Goal: Task Accomplishment & Management: Use online tool/utility

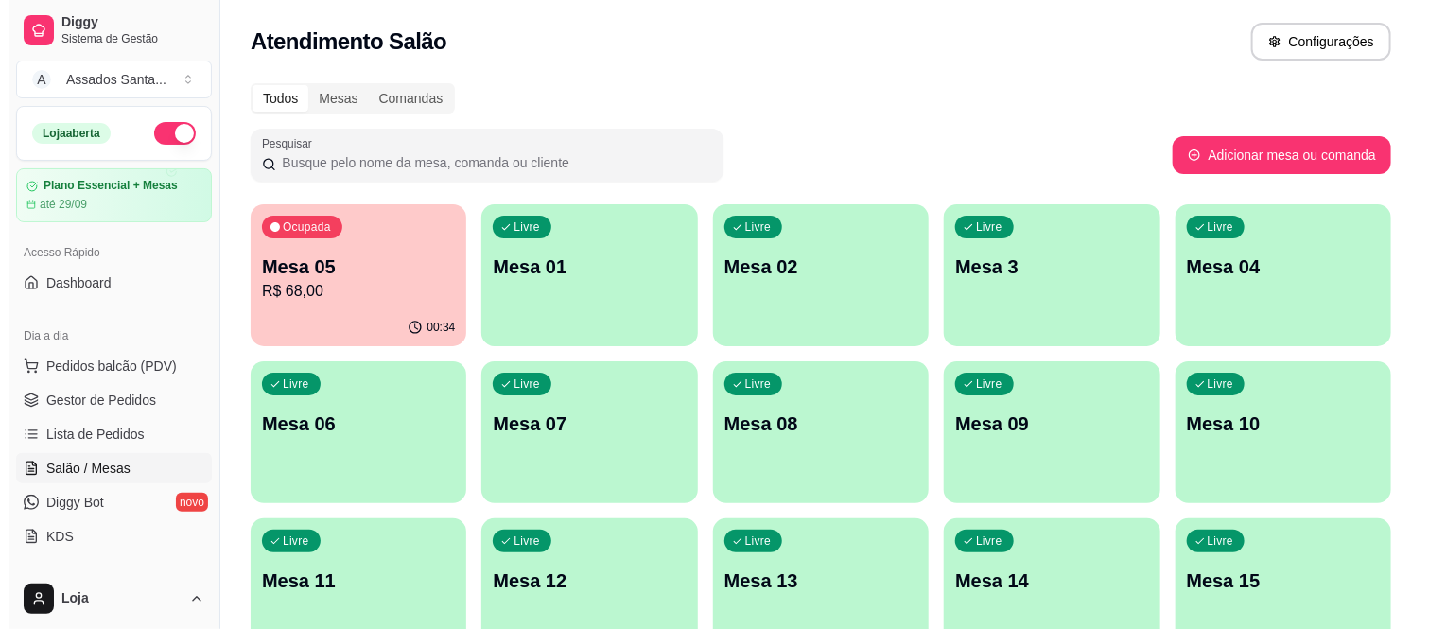
scroll to position [105, 0]
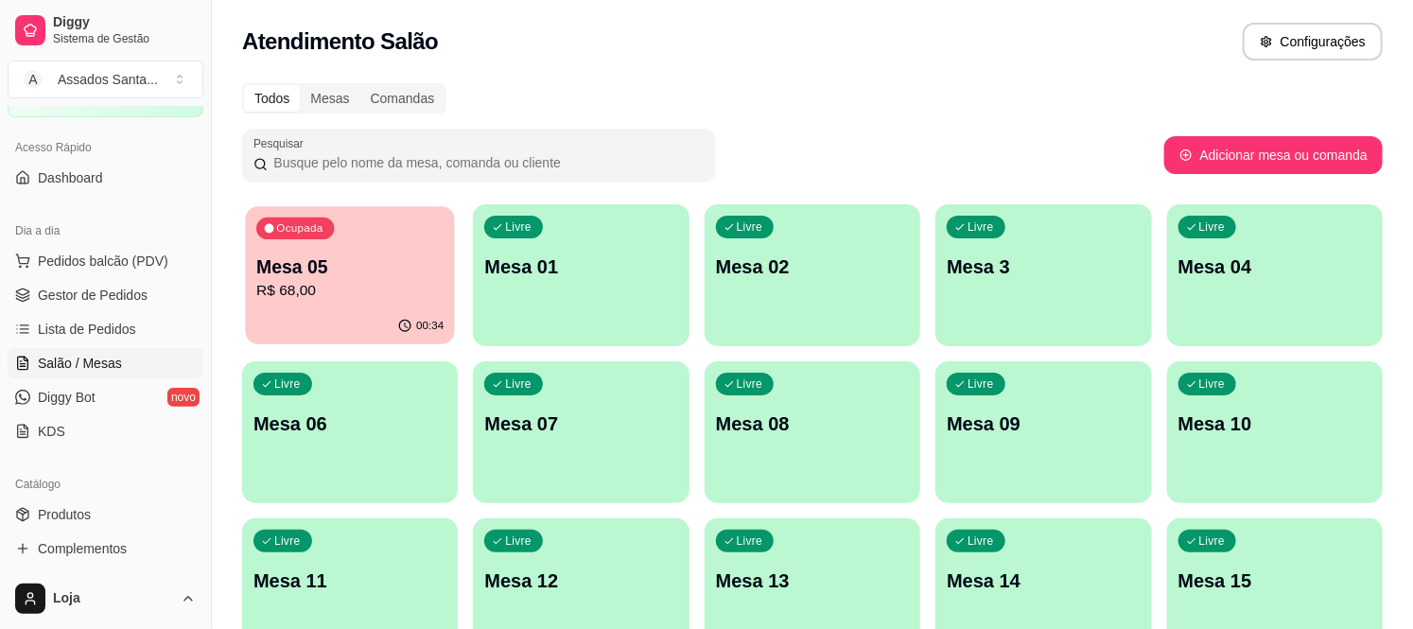
click at [286, 284] on p "R$ 68,00" at bounding box center [349, 291] width 187 height 22
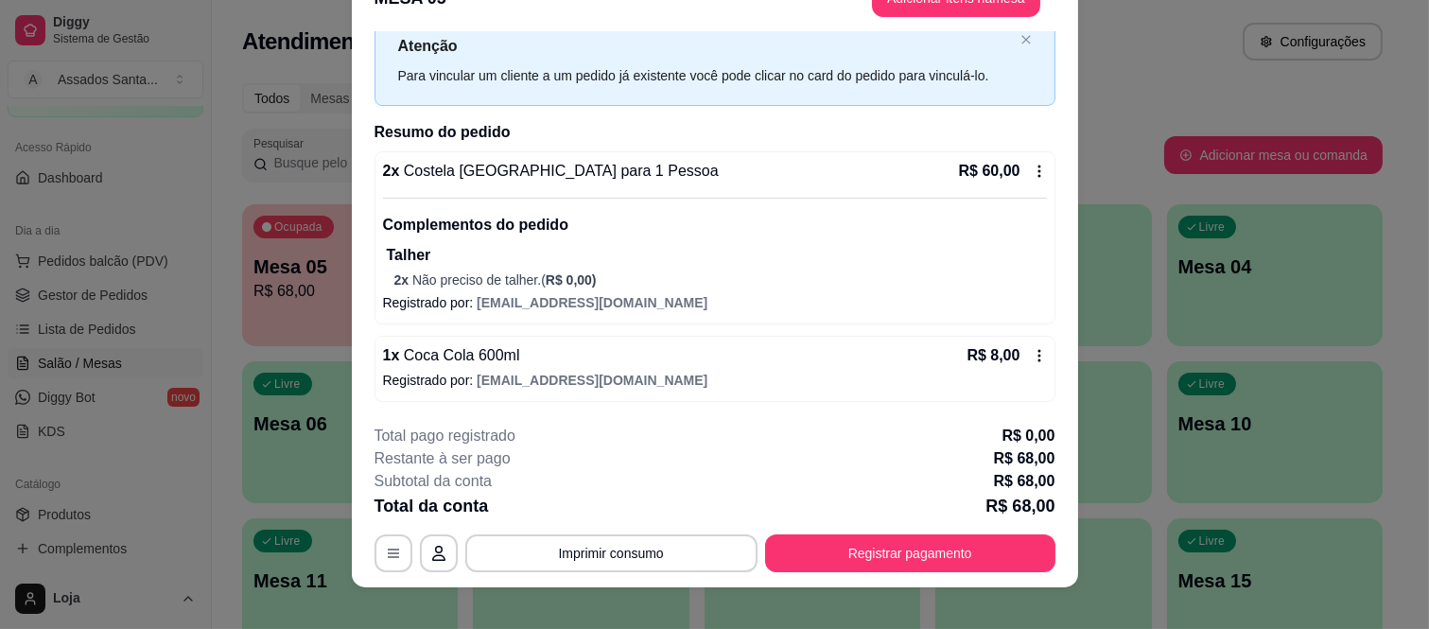
scroll to position [58, 0]
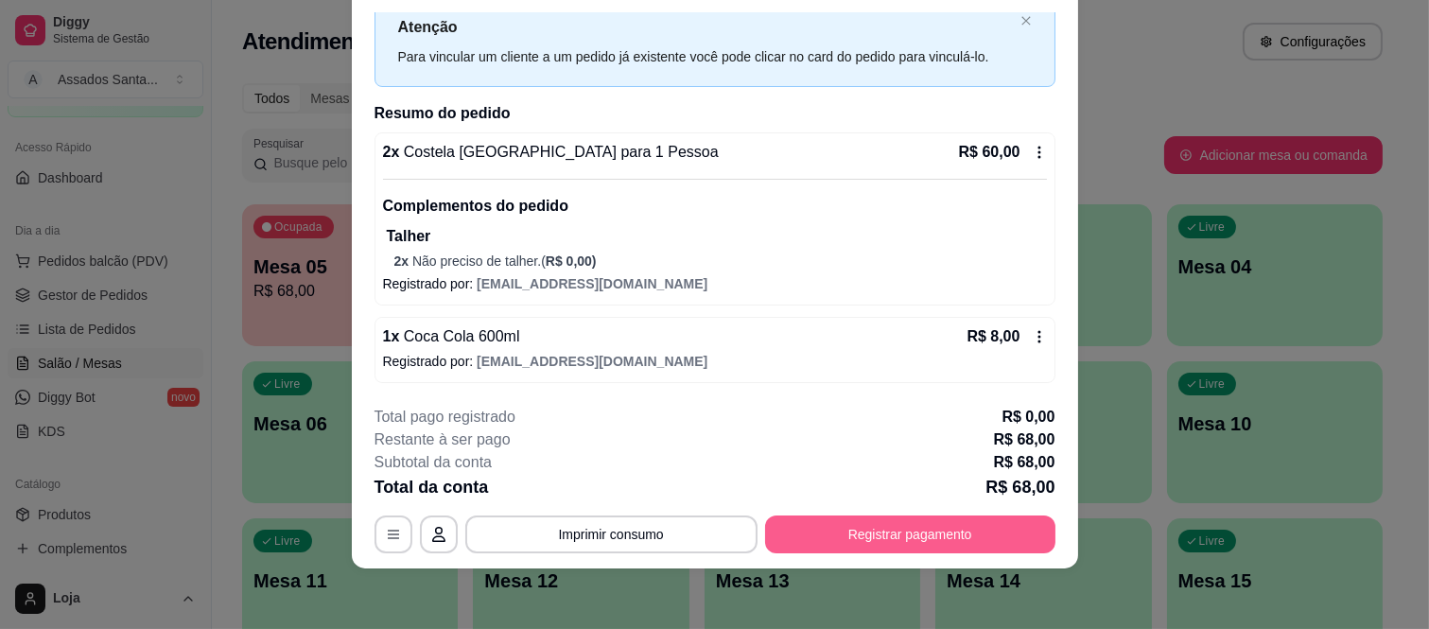
click at [963, 527] on button "Registrar pagamento" at bounding box center [910, 534] width 290 height 38
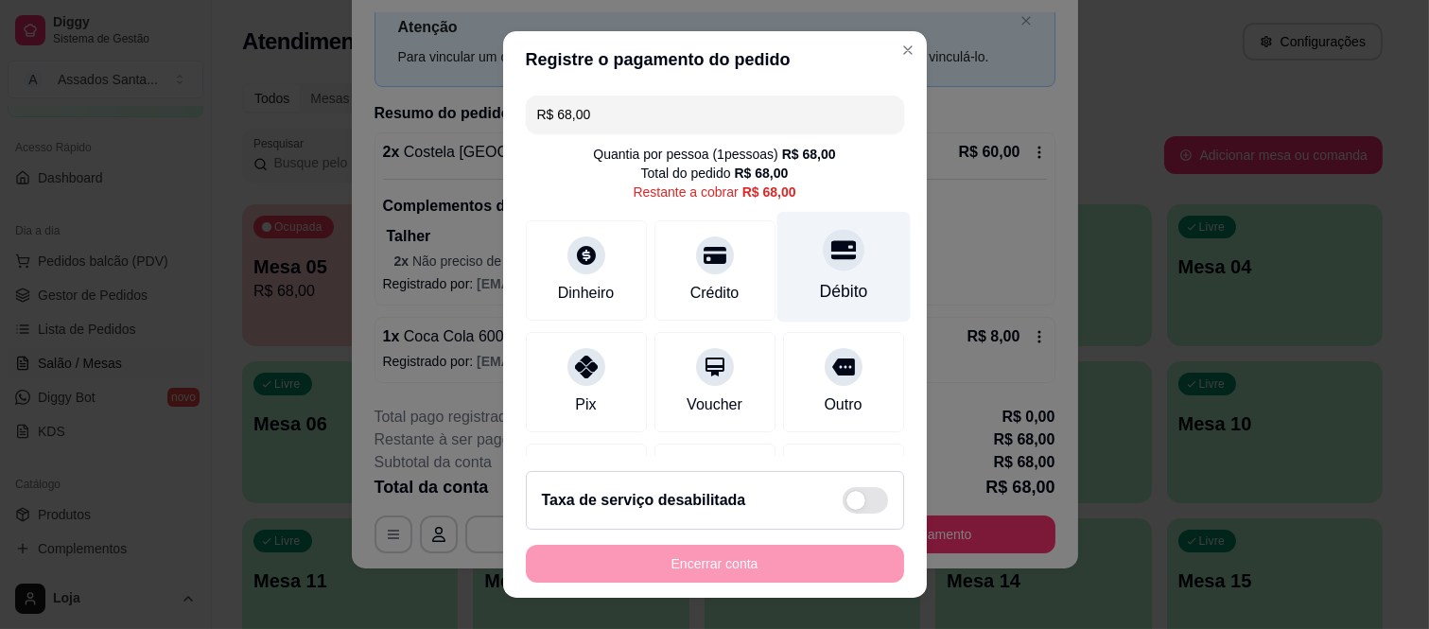
click at [823, 263] on div at bounding box center [844, 251] width 42 height 42
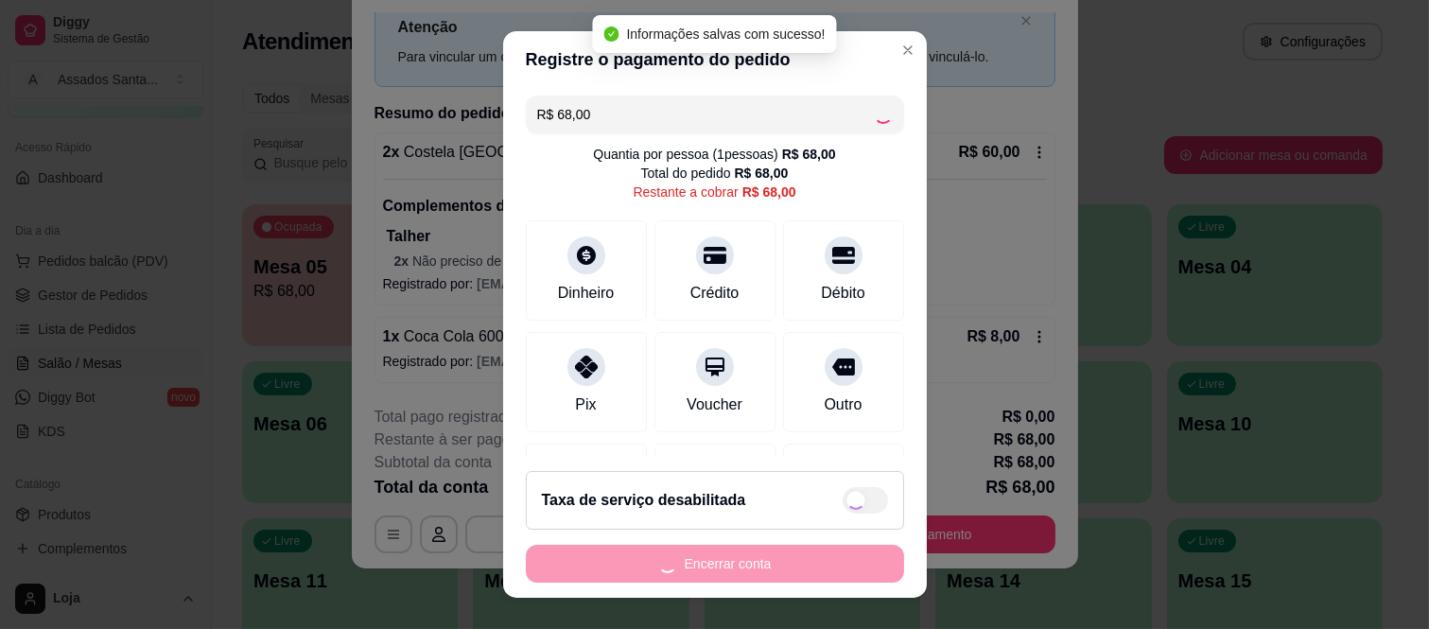
type input "R$ 0,00"
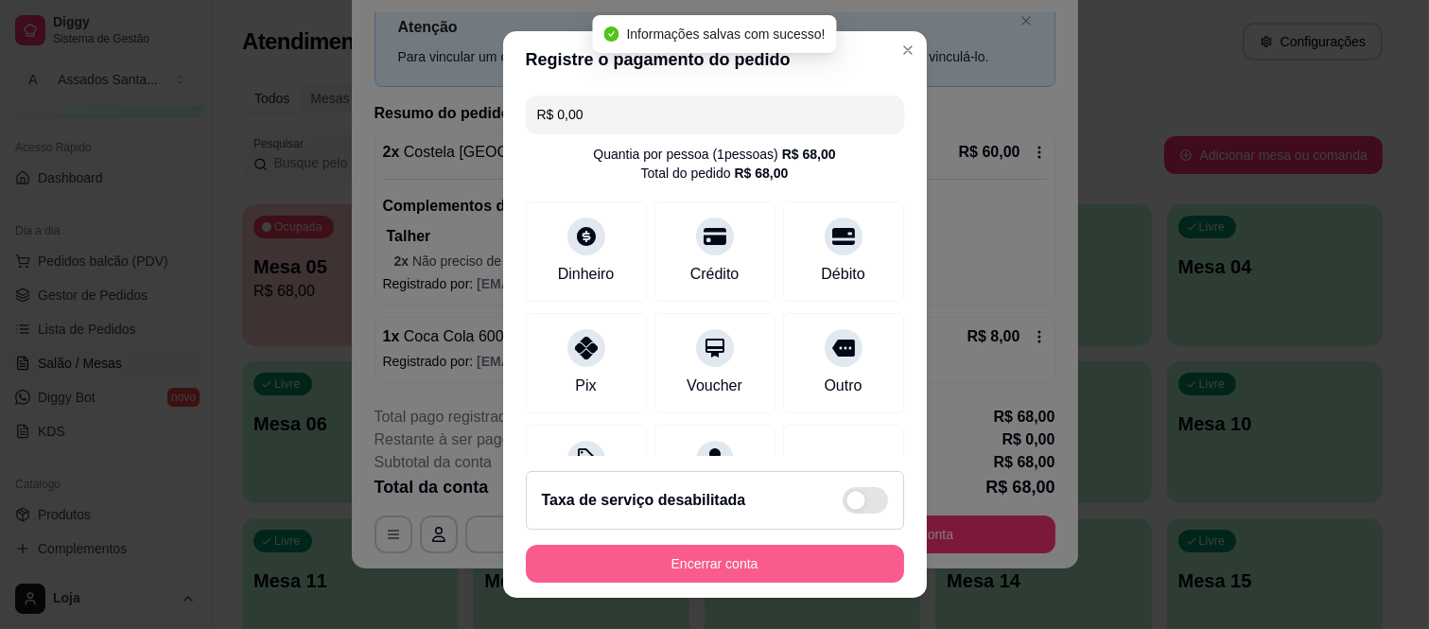
click at [821, 567] on button "Encerrar conta" at bounding box center [715, 564] width 378 height 38
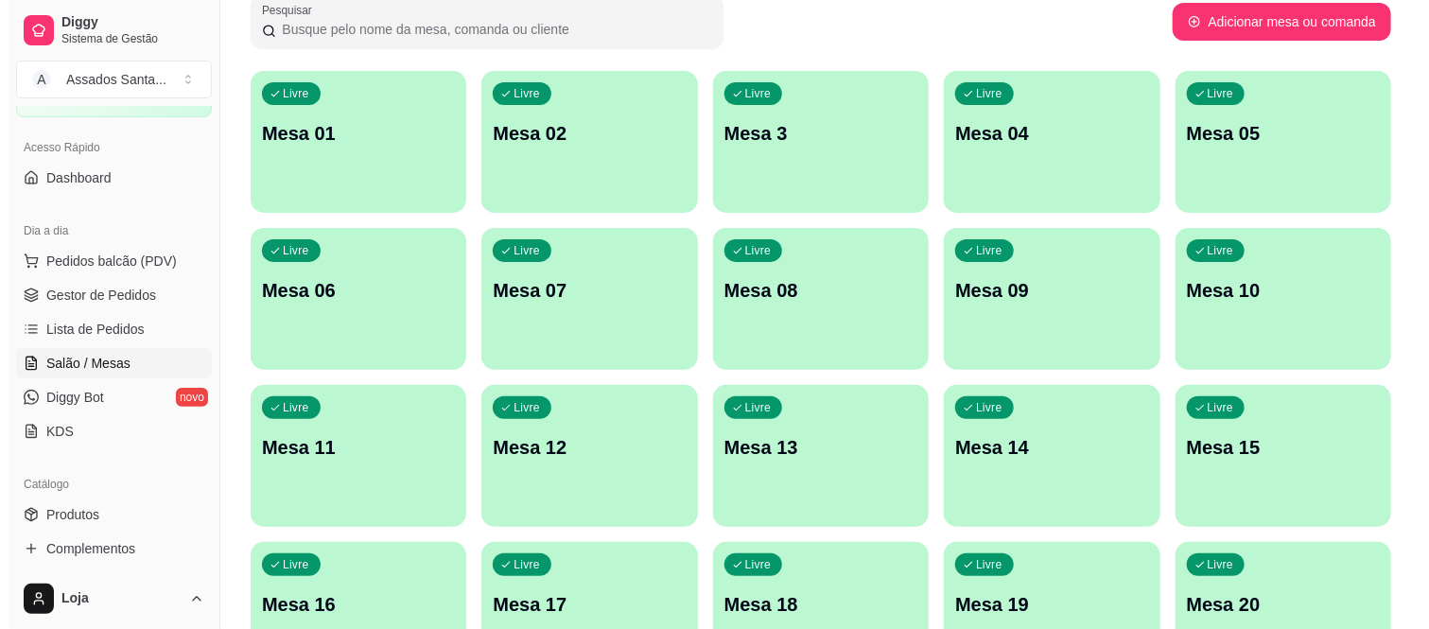
scroll to position [0, 0]
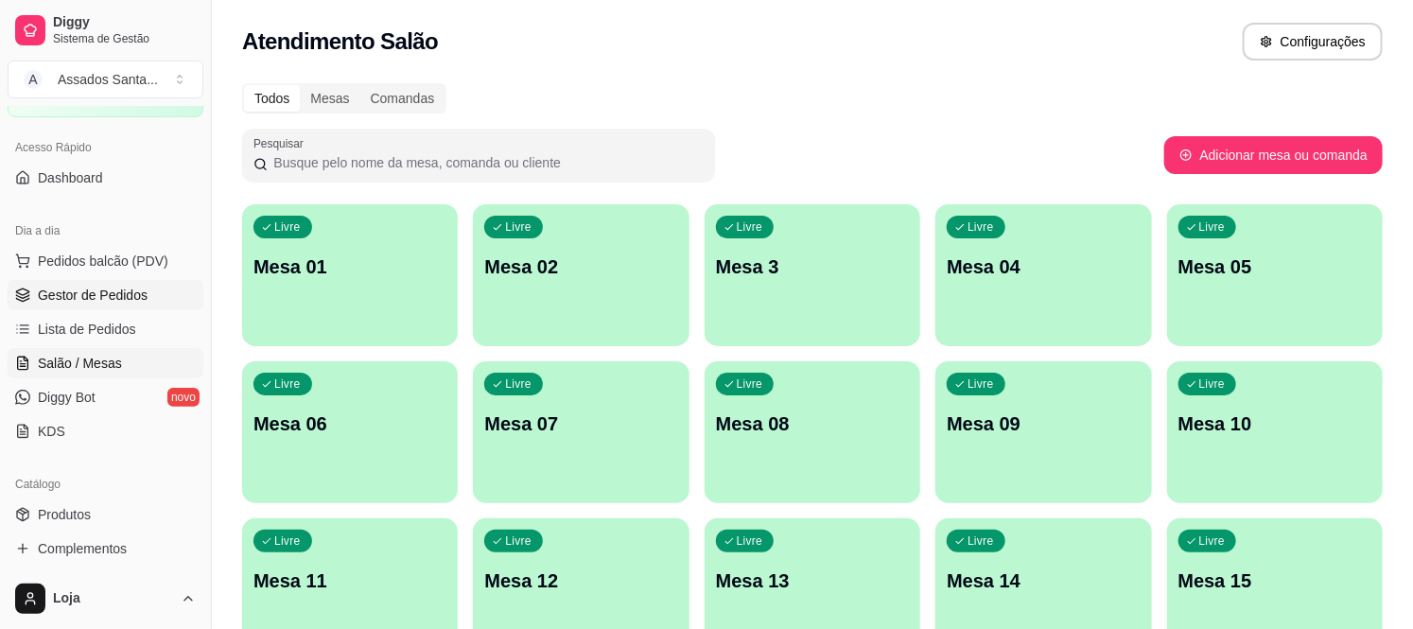
click at [143, 305] on link "Gestor de Pedidos" at bounding box center [106, 295] width 196 height 30
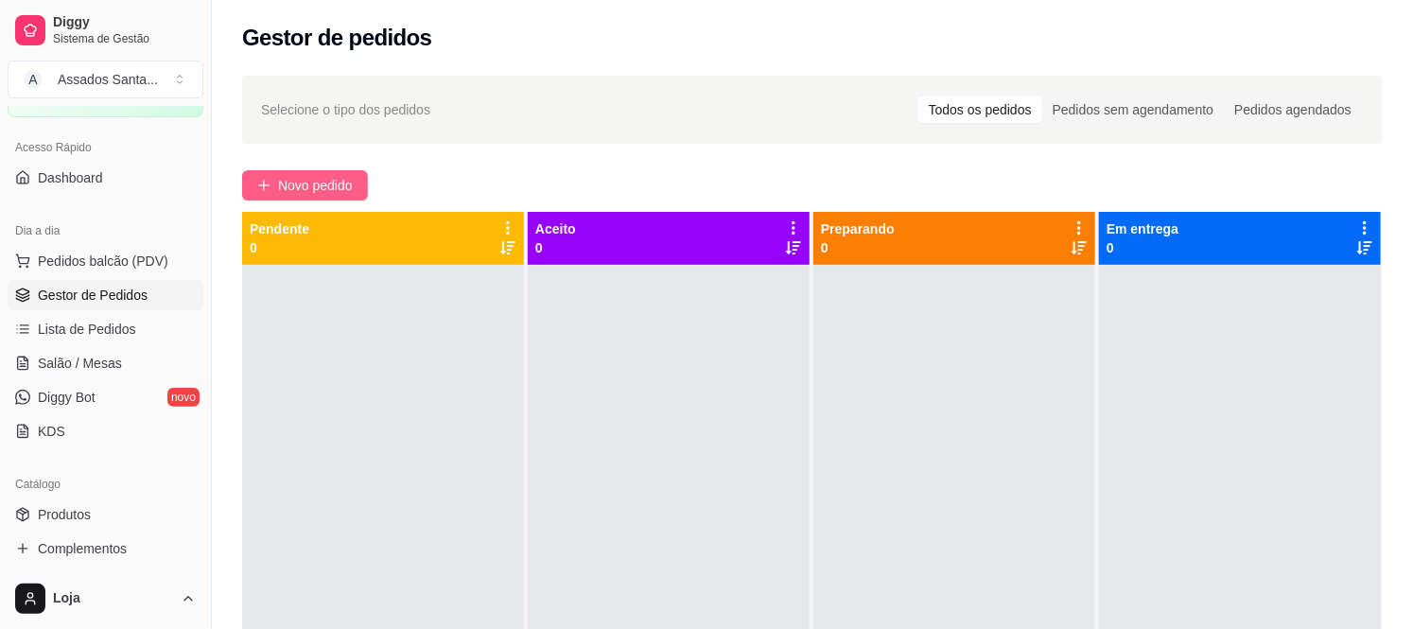
click at [312, 195] on span "Novo pedido" at bounding box center [315, 185] width 75 height 21
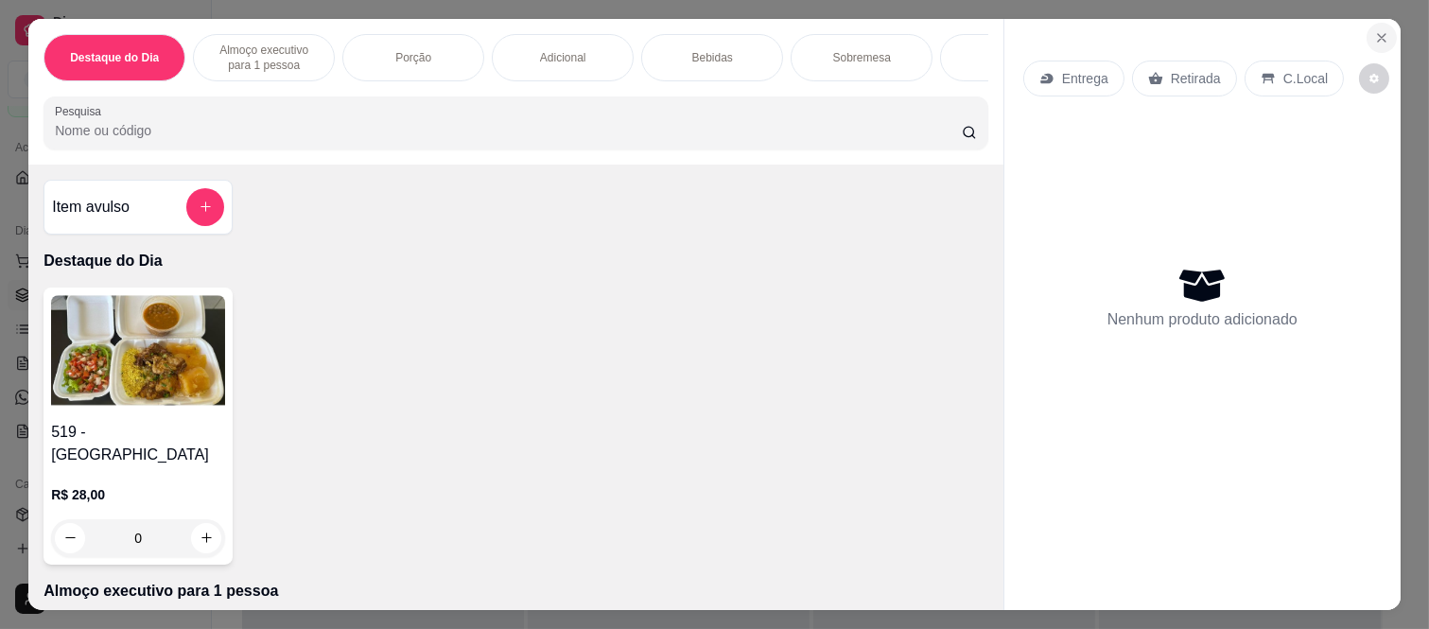
click at [1378, 34] on icon "Close" at bounding box center [1382, 38] width 8 height 8
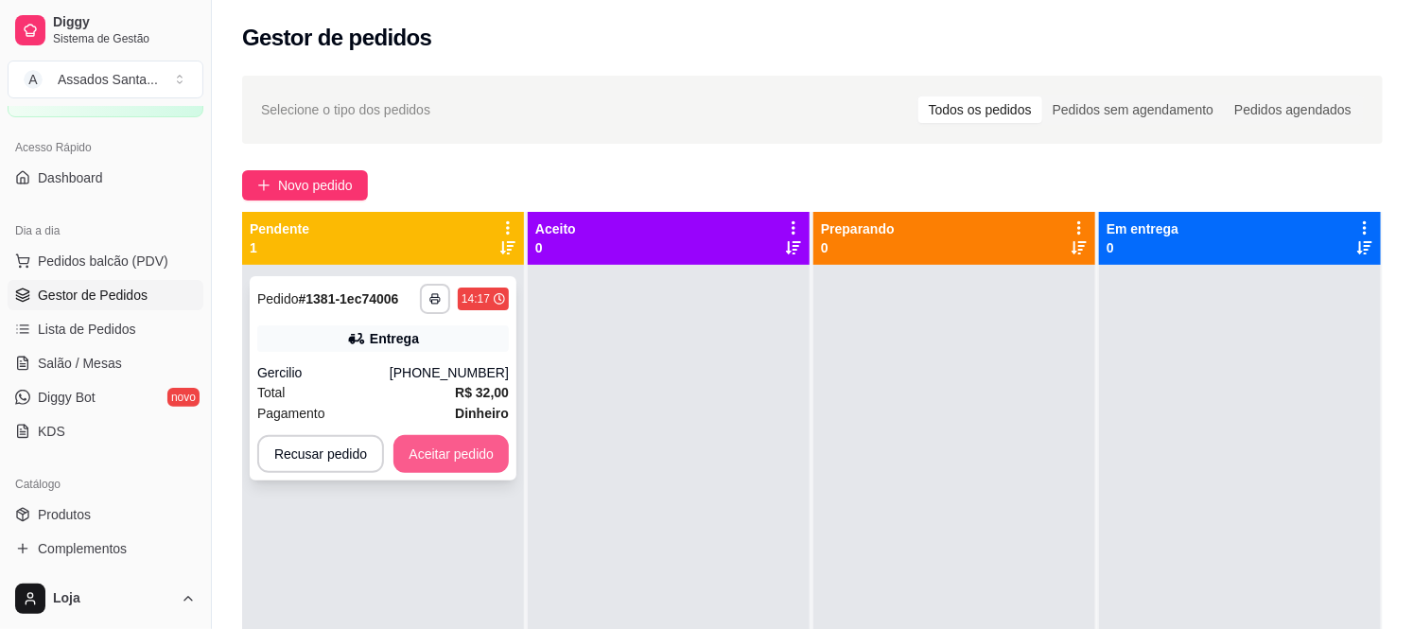
click at [448, 452] on button "Aceitar pedido" at bounding box center [450, 454] width 115 height 38
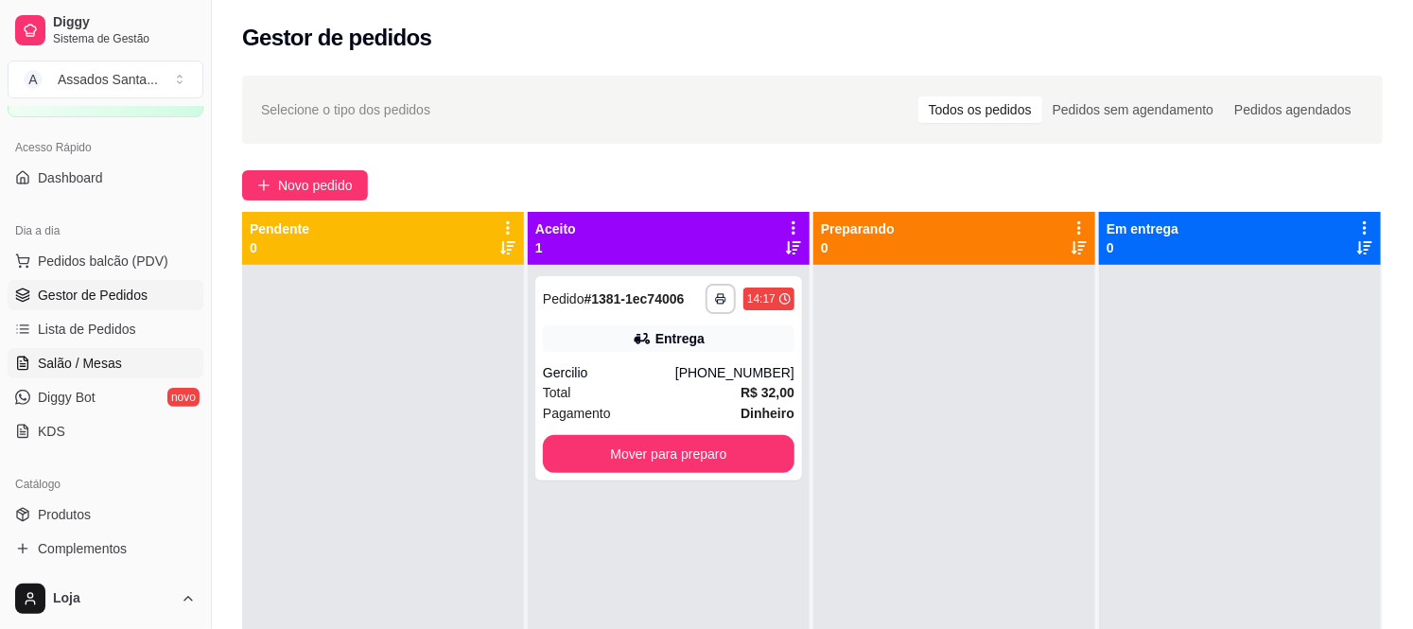
click at [95, 352] on link "Salão / Mesas" at bounding box center [106, 363] width 196 height 30
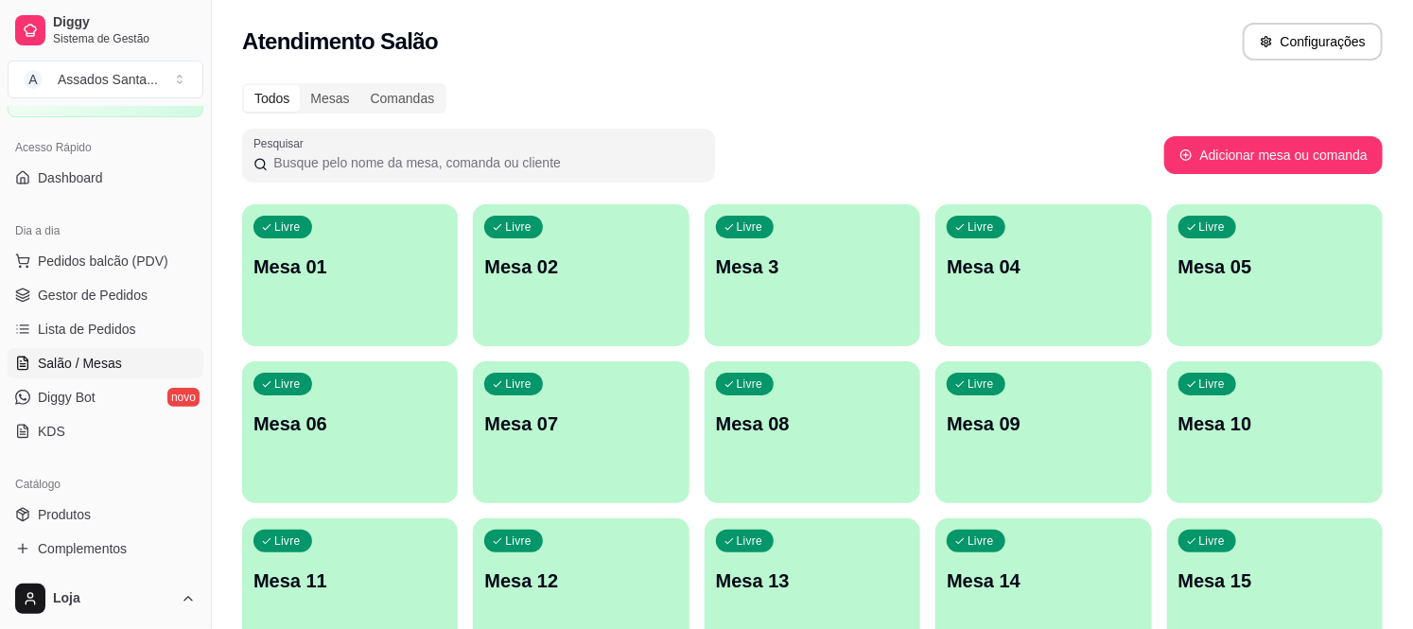
click at [382, 275] on p "Mesa 01" at bounding box center [349, 266] width 193 height 26
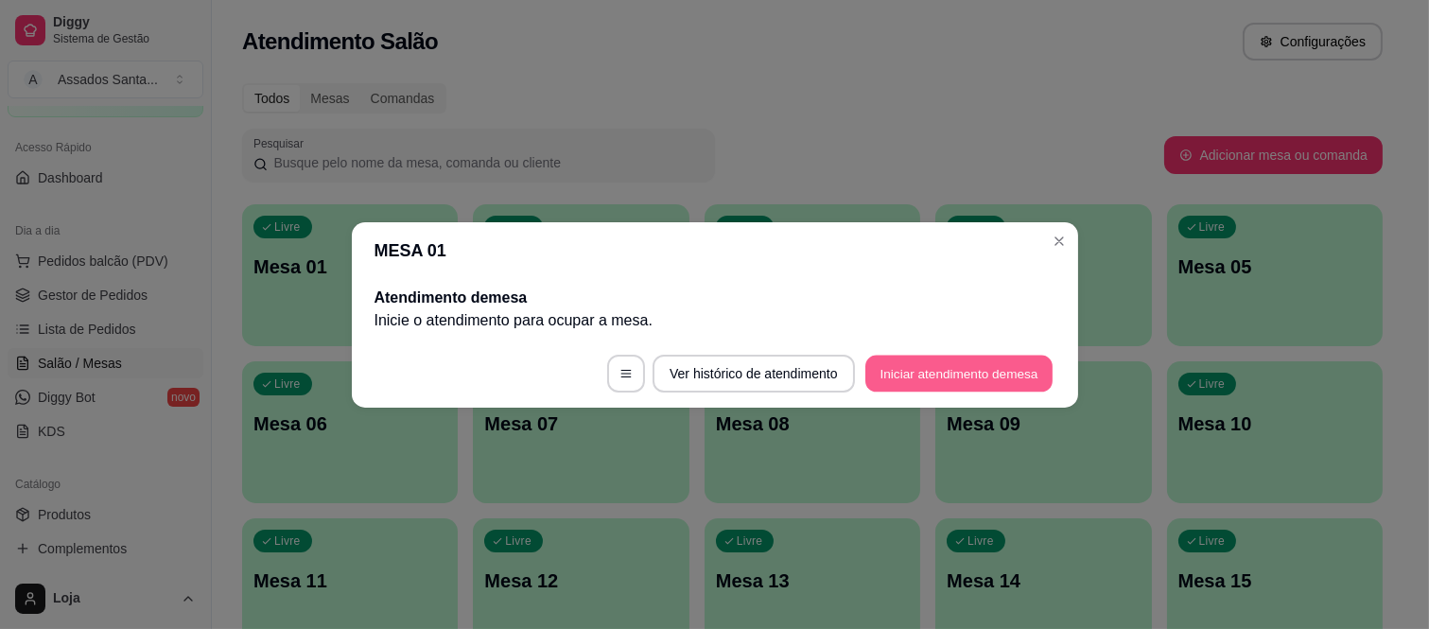
click at [932, 361] on button "Iniciar atendimento de mesa" at bounding box center [958, 373] width 187 height 37
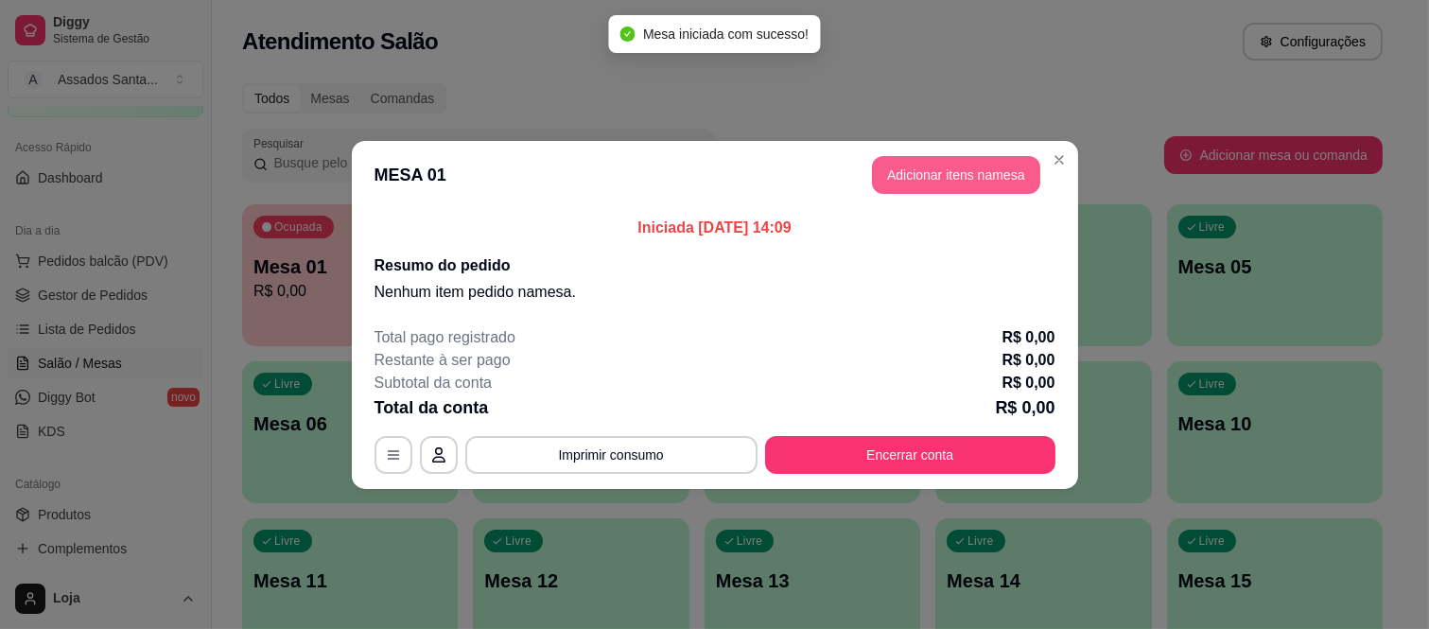
click at [920, 174] on button "Adicionar itens na mesa" at bounding box center [956, 175] width 168 height 38
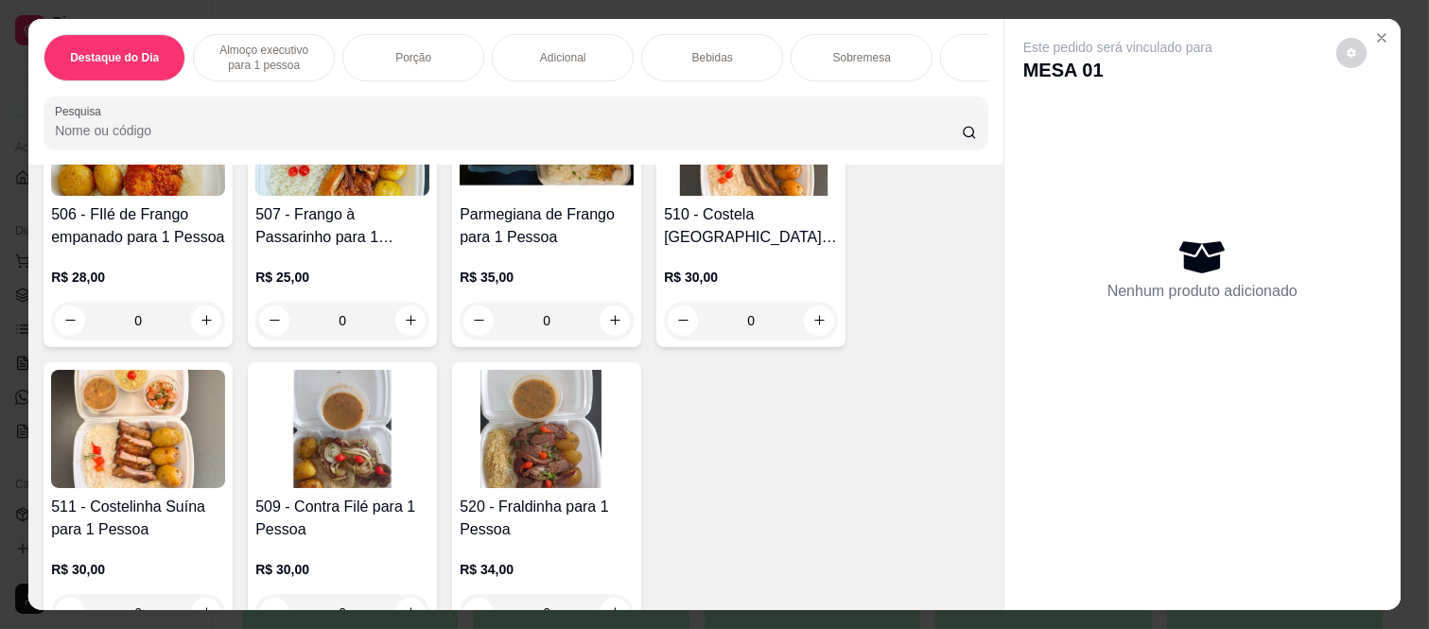
scroll to position [946, 0]
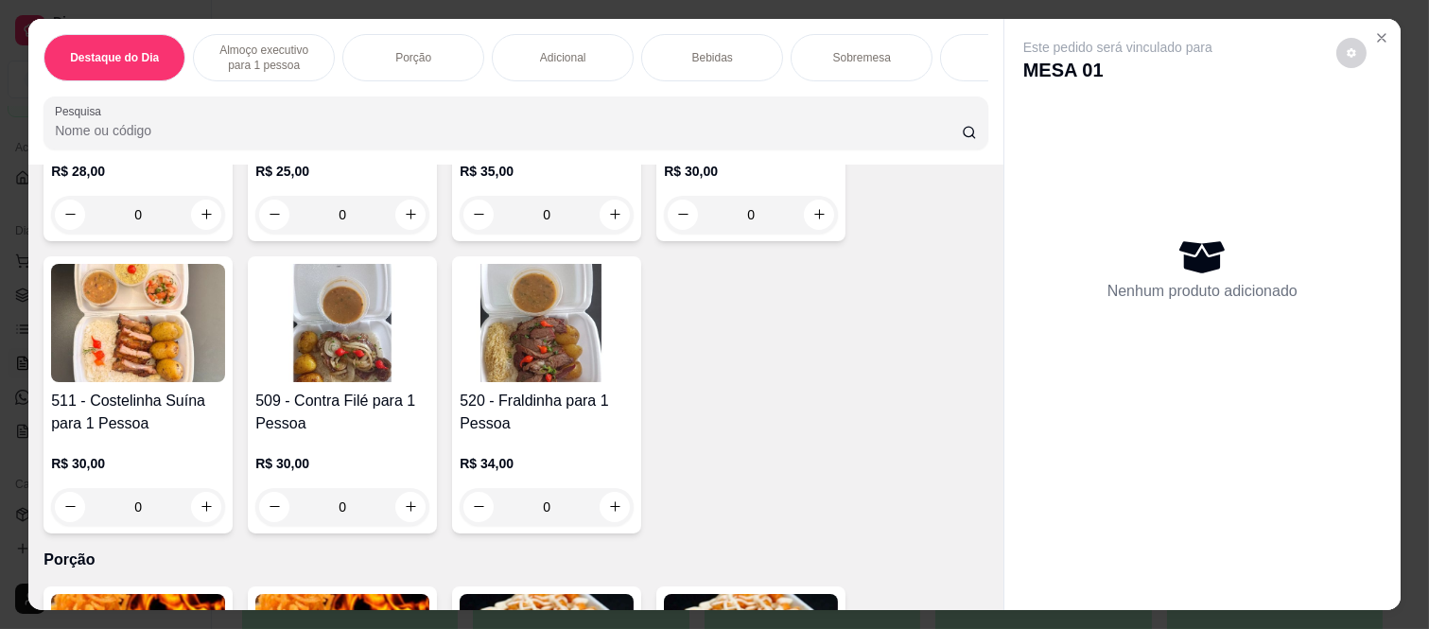
click at [399, 496] on div "0" at bounding box center [342, 507] width 174 height 38
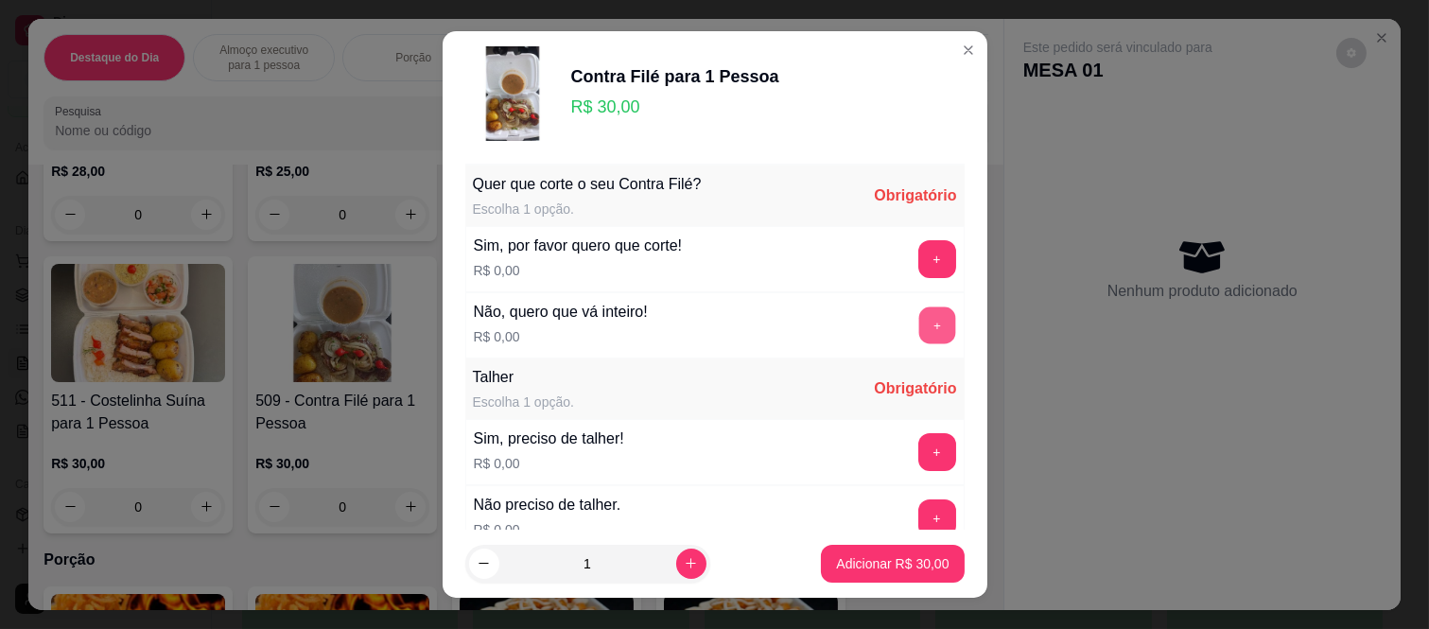
click at [918, 322] on button "+" at bounding box center [936, 325] width 37 height 37
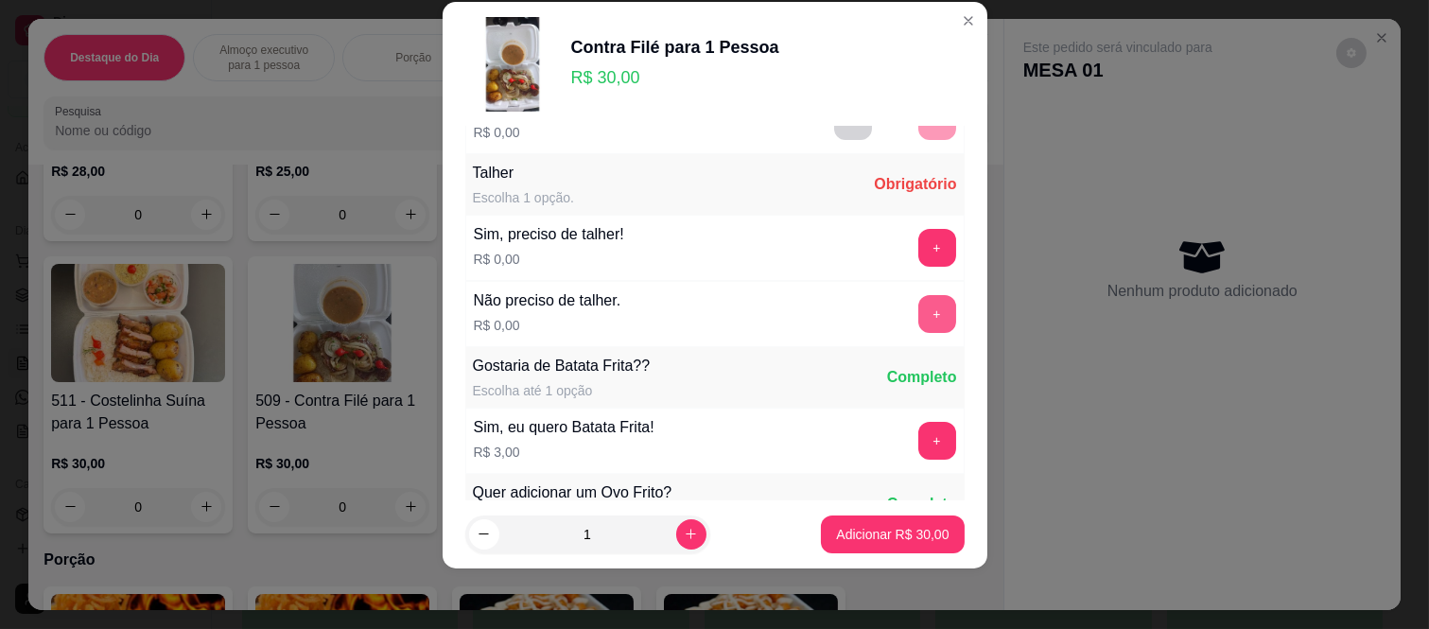
scroll to position [202, 0]
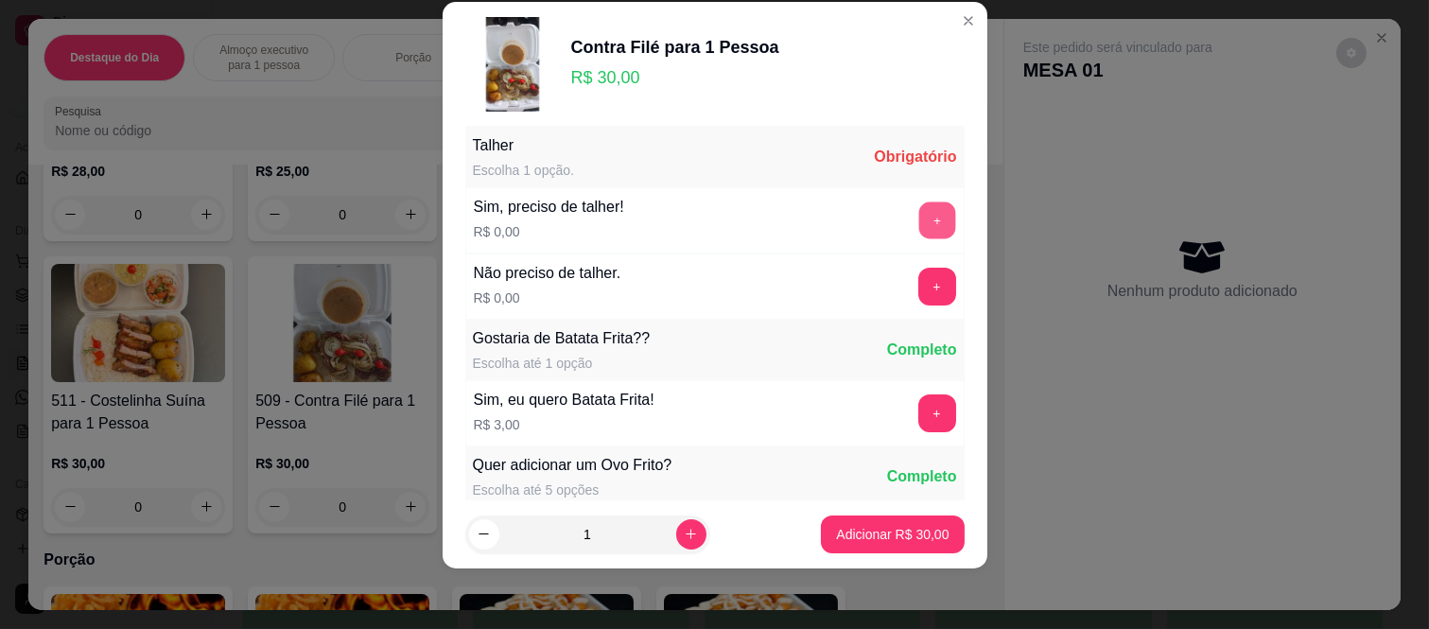
click at [918, 219] on button "+" at bounding box center [936, 220] width 37 height 37
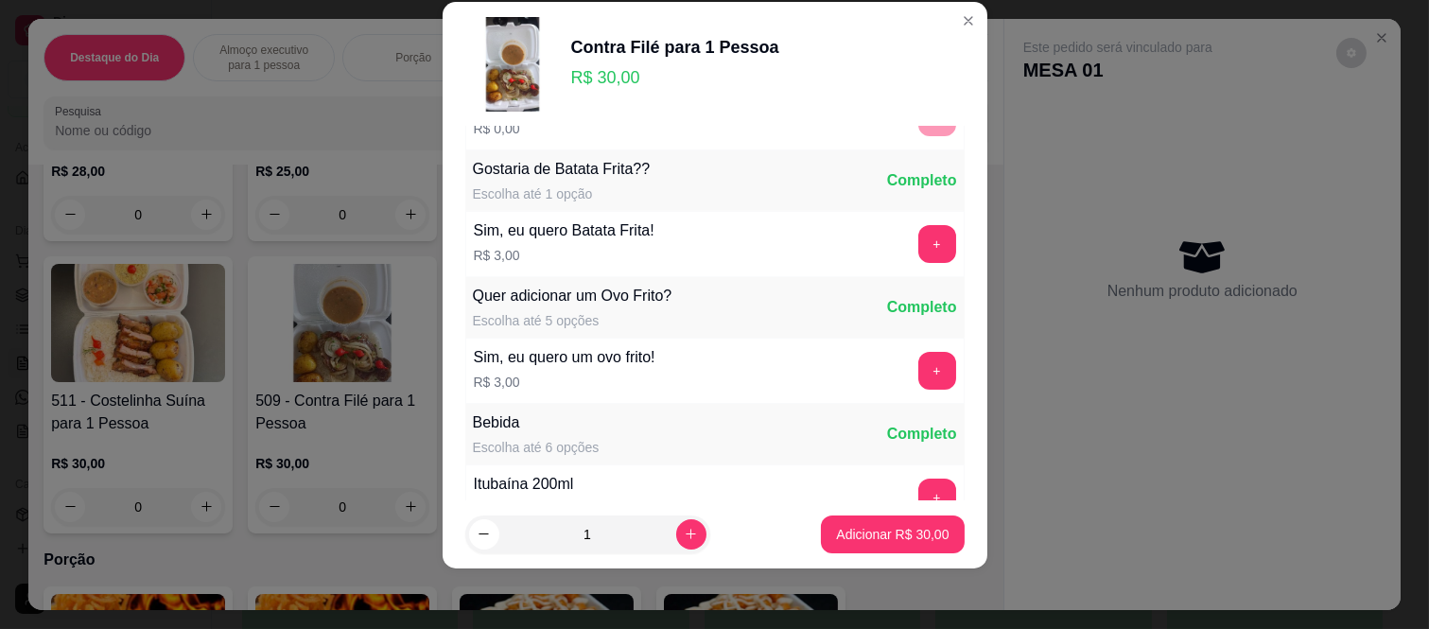
scroll to position [395, 0]
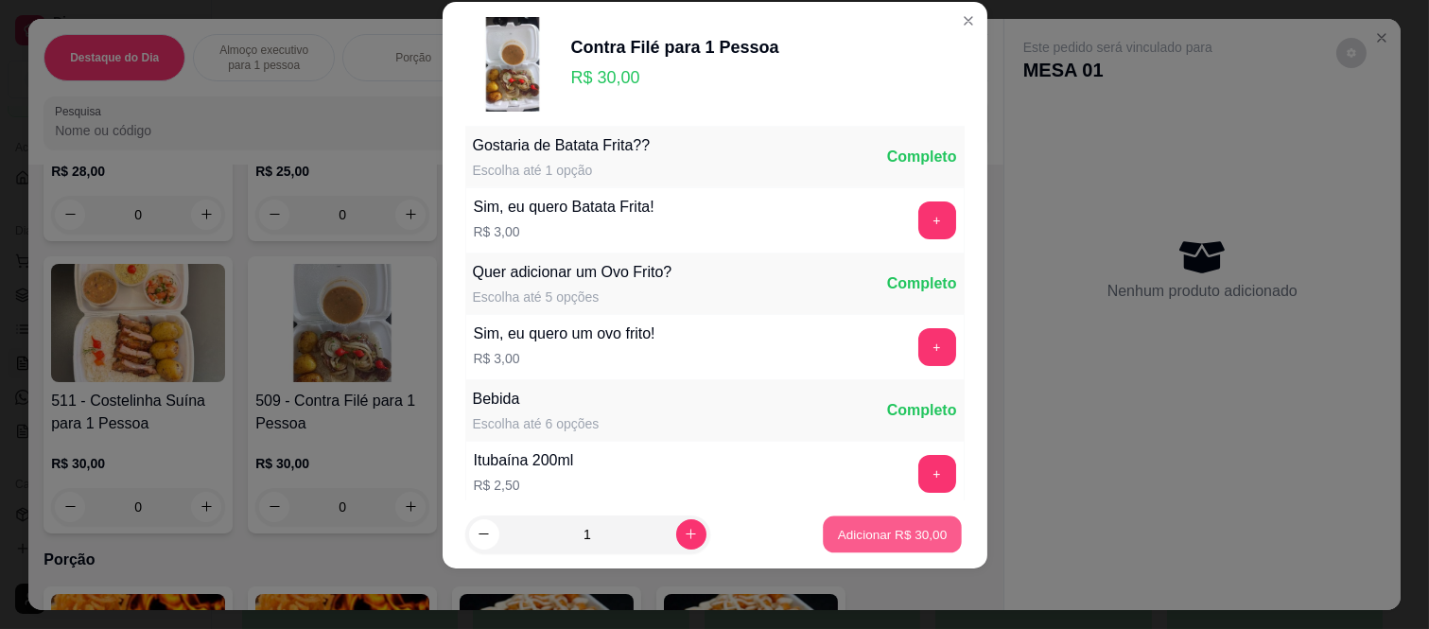
click at [853, 535] on p "Adicionar R$ 30,00" at bounding box center [893, 534] width 110 height 18
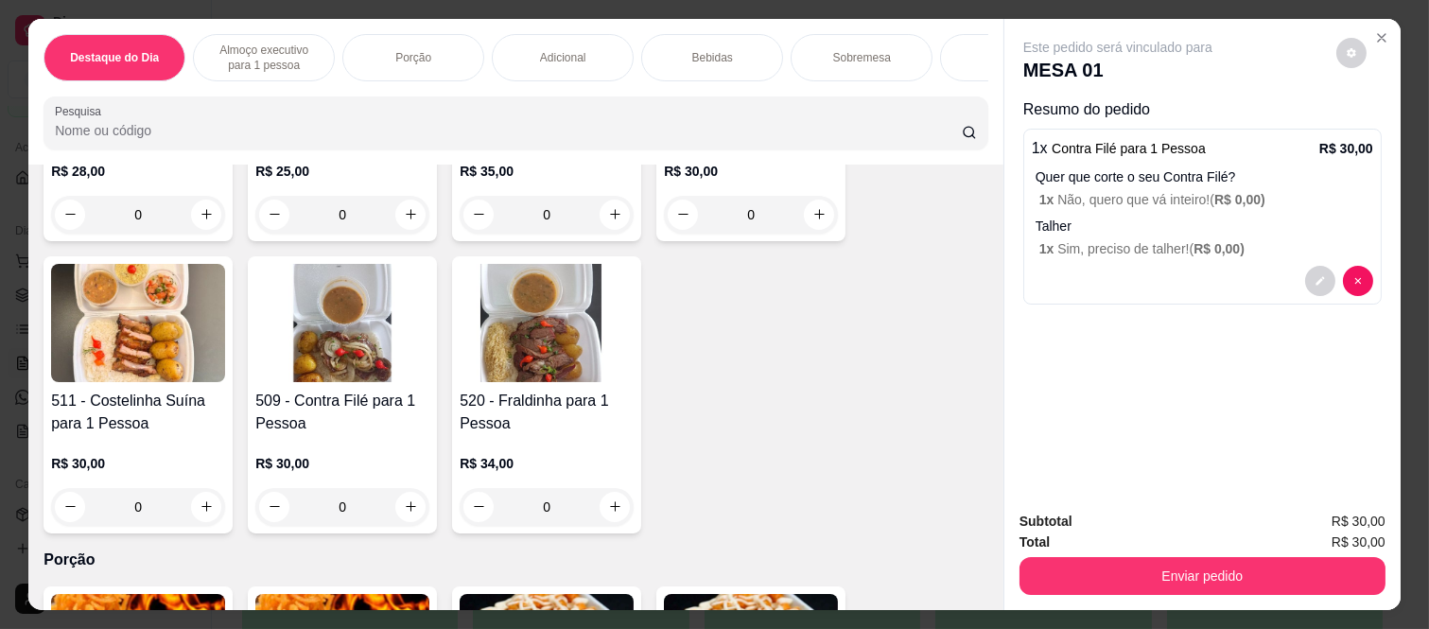
click at [720, 54] on p "Bebidas" at bounding box center [712, 57] width 41 height 15
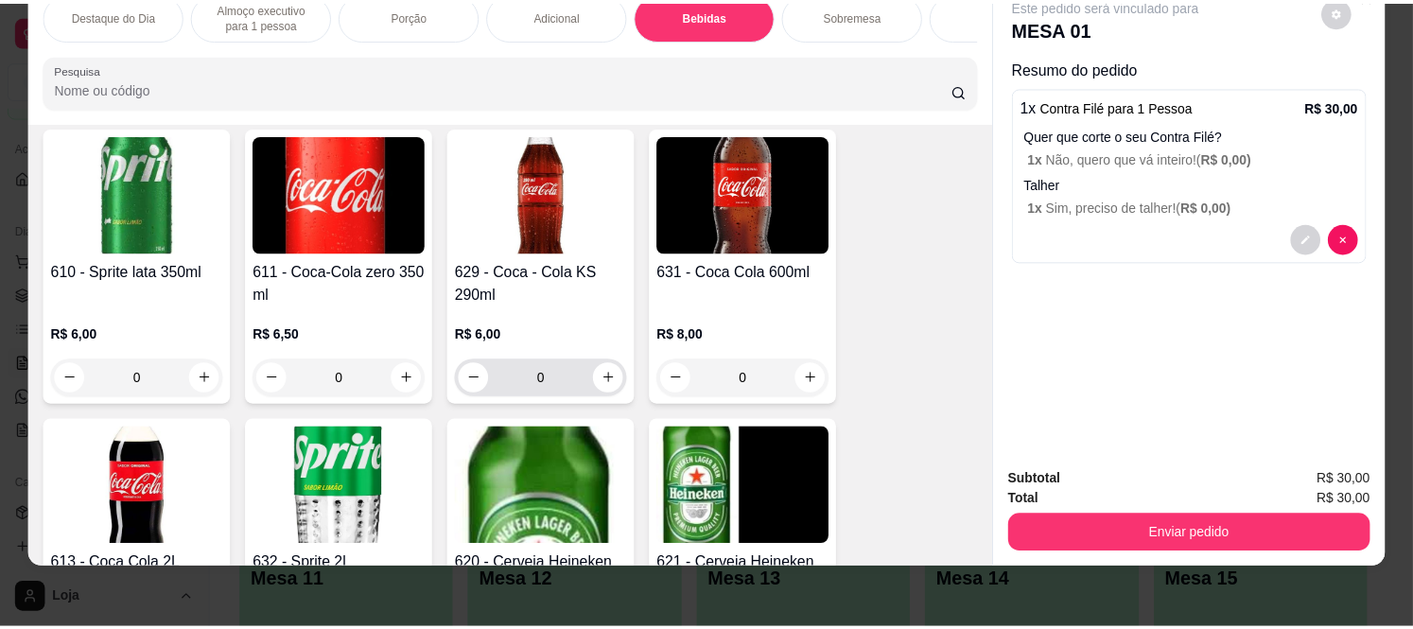
scroll to position [3474, 0]
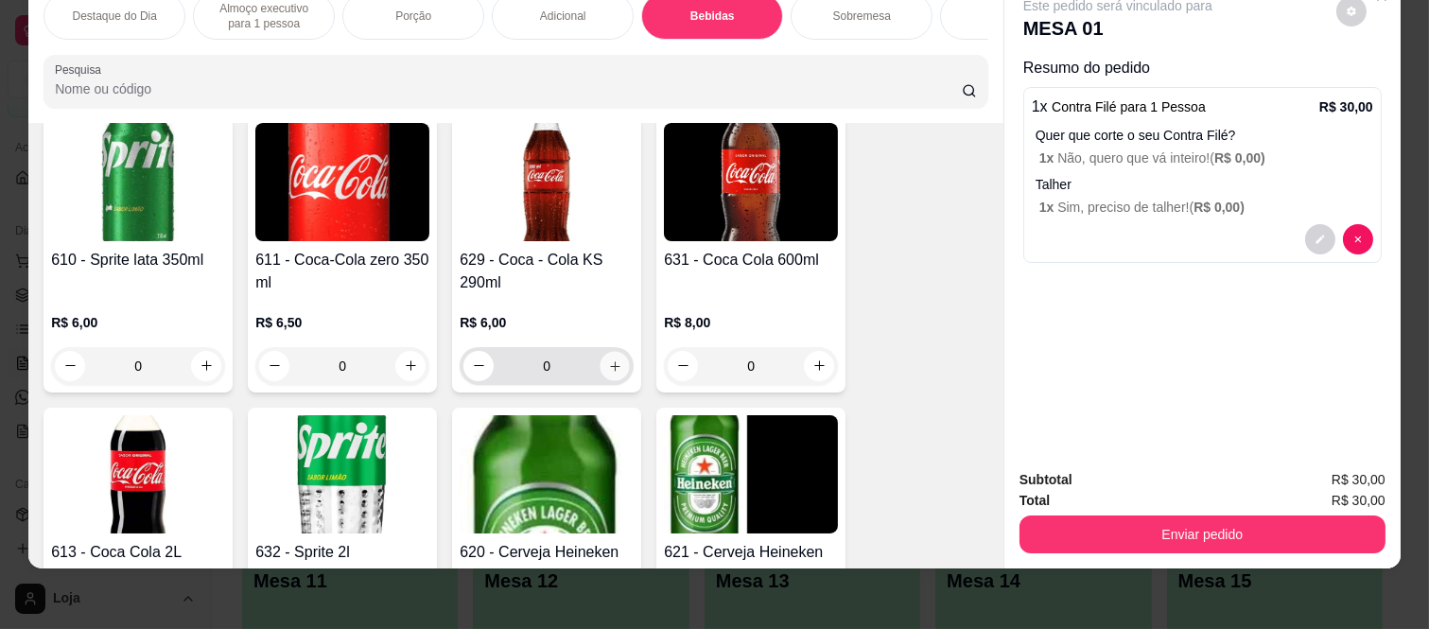
click at [608, 359] on icon "increase-product-quantity" at bounding box center [615, 366] width 14 height 14
type input "1"
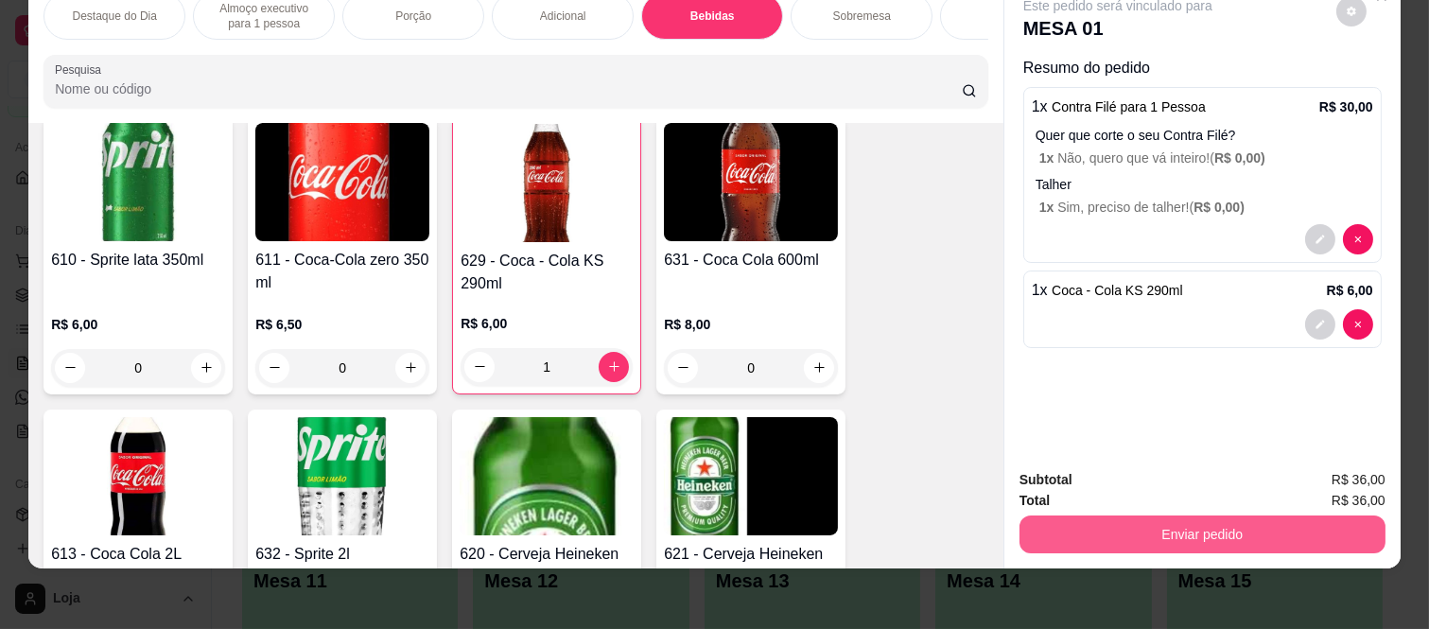
click at [1214, 515] on button "Enviar pedido" at bounding box center [1203, 534] width 366 height 38
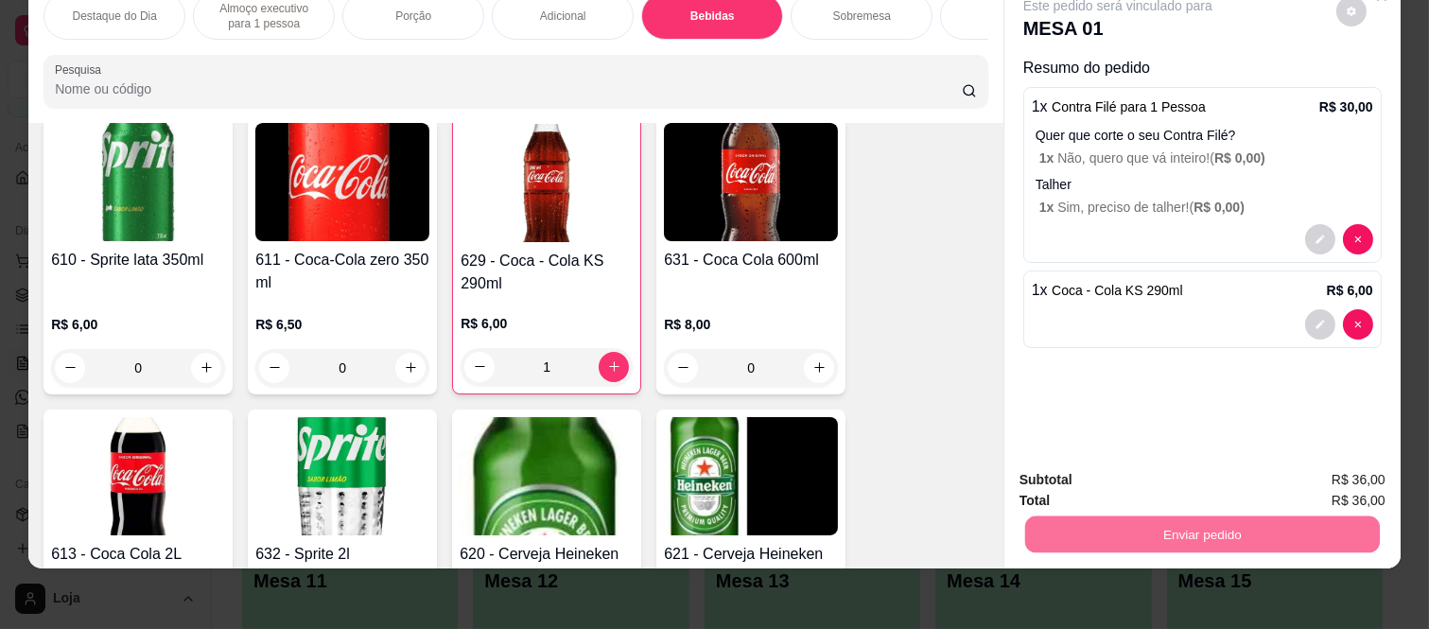
click at [1159, 467] on button "Não registrar e enviar pedido" at bounding box center [1139, 472] width 191 height 35
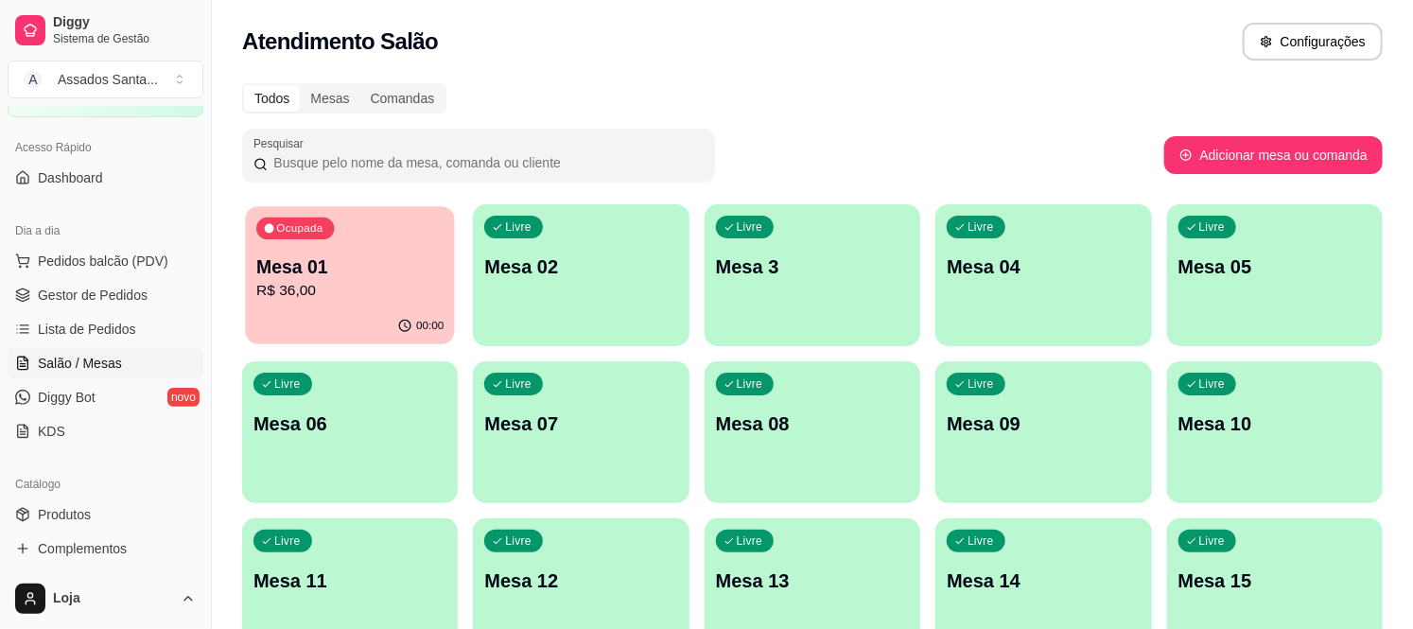
click at [367, 287] on p "R$ 36,00" at bounding box center [349, 291] width 187 height 22
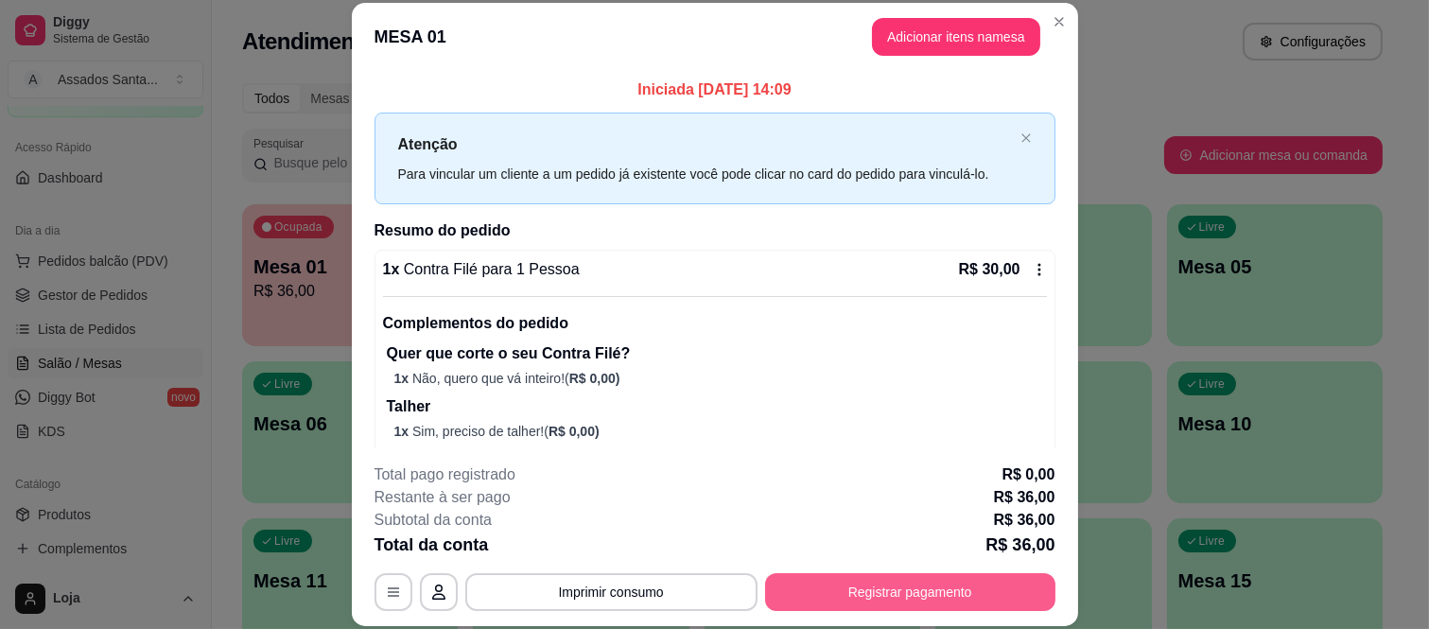
click at [865, 600] on button "Registrar pagamento" at bounding box center [910, 592] width 290 height 38
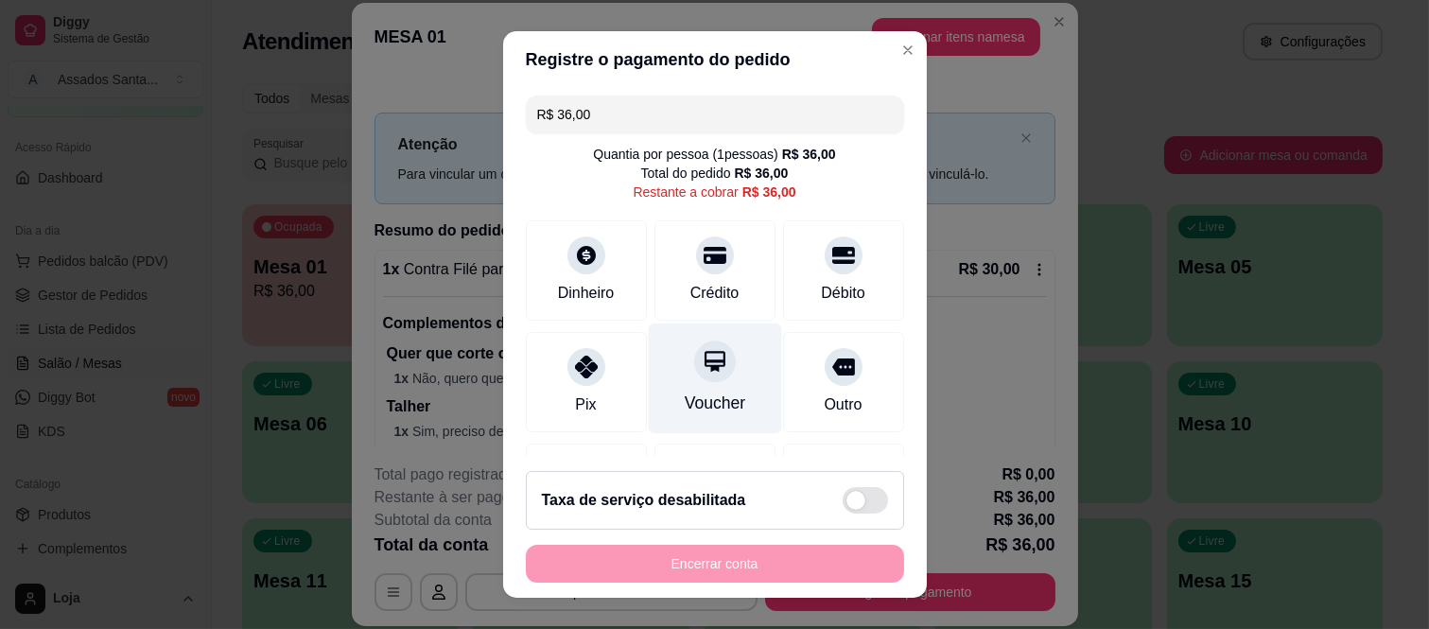
click at [705, 362] on icon at bounding box center [715, 362] width 21 height 21
type input "R$ 0,00"
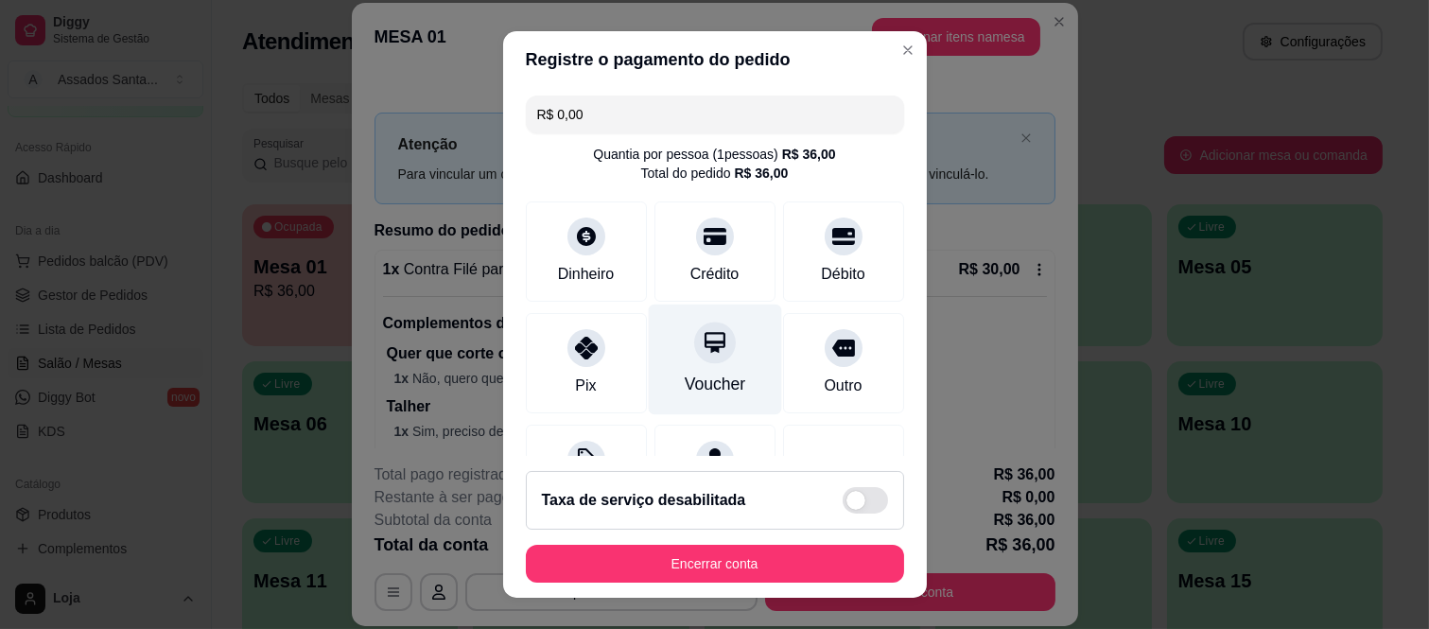
click at [694, 359] on div at bounding box center [715, 344] width 42 height 42
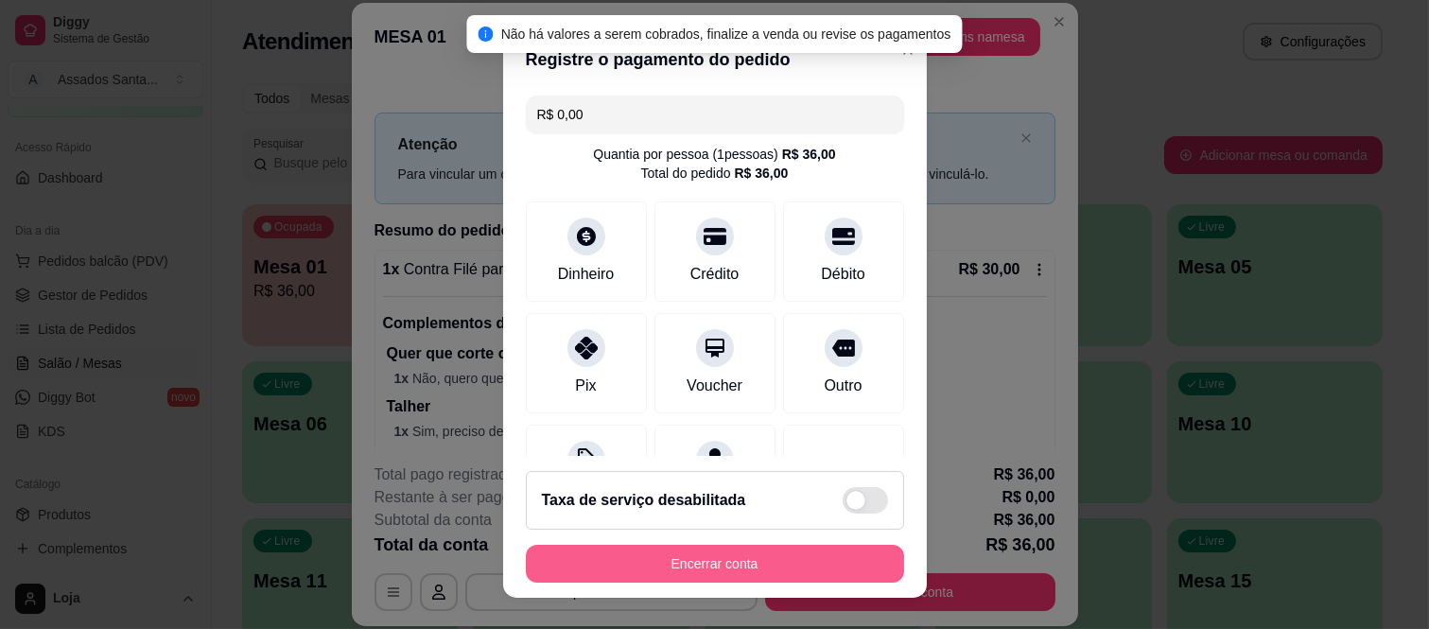
click at [703, 554] on button "Encerrar conta" at bounding box center [715, 564] width 378 height 38
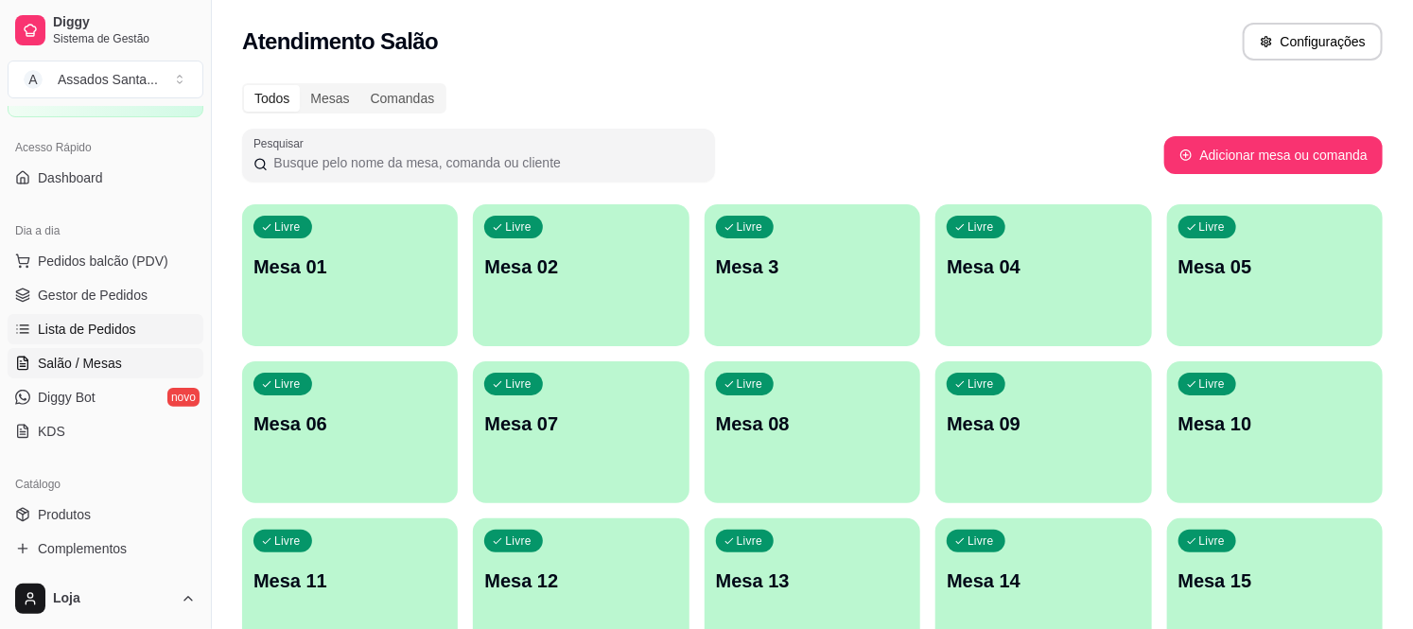
click at [74, 325] on span "Lista de Pedidos" at bounding box center [87, 329] width 98 height 19
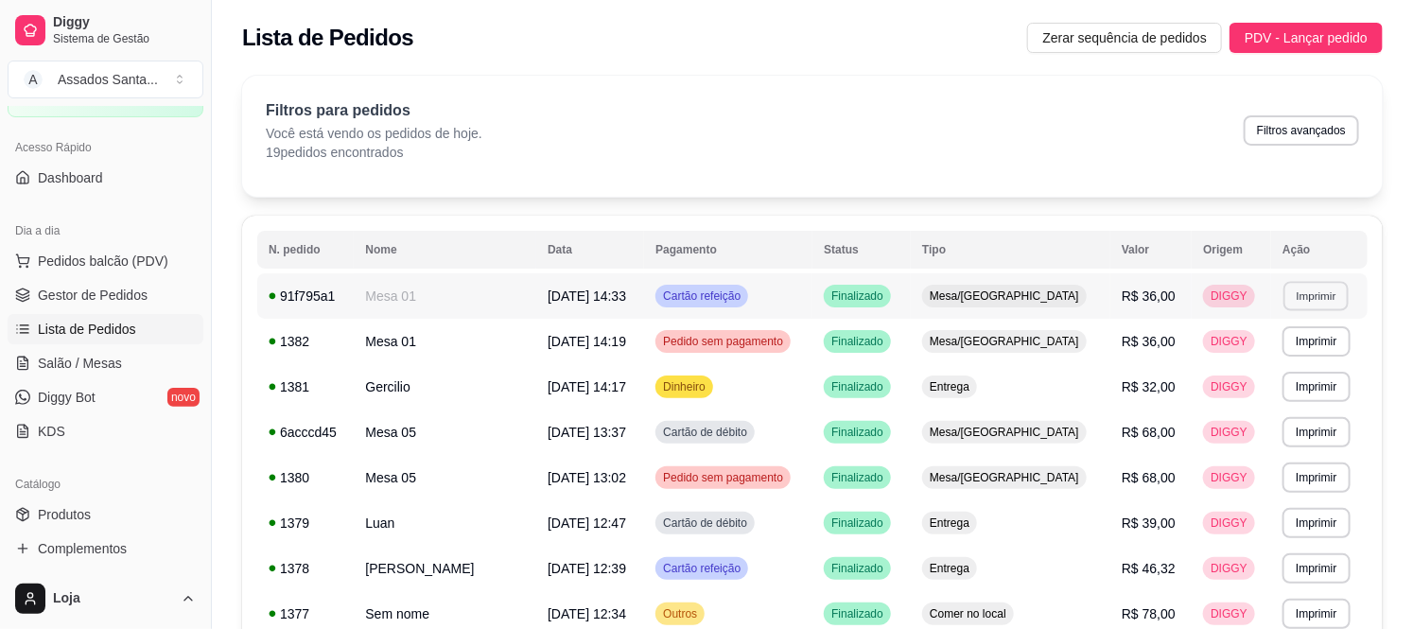
click at [1305, 294] on button "Imprimir" at bounding box center [1315, 295] width 65 height 29
click at [1271, 356] on button "IMPRESSORA caixa" at bounding box center [1270, 362] width 137 height 30
